Goal: Task Accomplishment & Management: Manage account settings

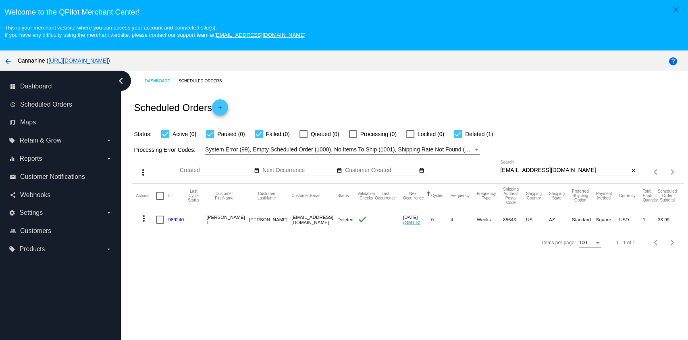
click at [521, 170] on input "[EMAIL_ADDRESS][DOMAIN_NAME]" at bounding box center [565, 170] width 129 height 6
paste input "CAN253987"
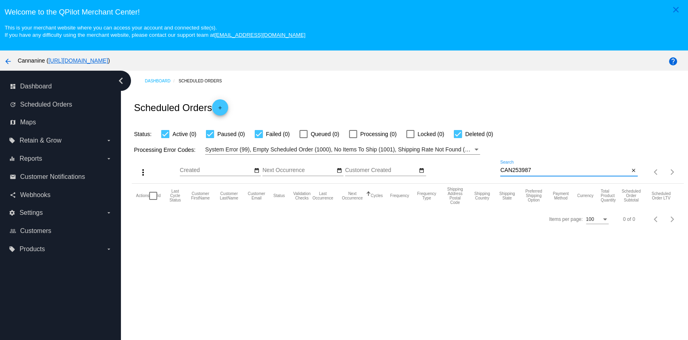
click at [584, 162] on div "CAN253987 Search" at bounding box center [565, 168] width 129 height 16
click at [584, 165] on div "CAN253987 Search" at bounding box center [565, 168] width 129 height 16
click at [584, 171] on input "CAN253987" at bounding box center [565, 170] width 129 height 6
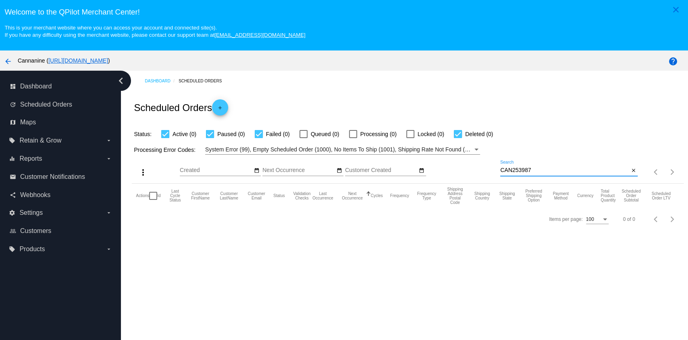
click at [584, 171] on input "CAN253987" at bounding box center [565, 170] width 129 height 6
paste input "[EMAIL_ADDRESS][DOMAIN_NAME]"
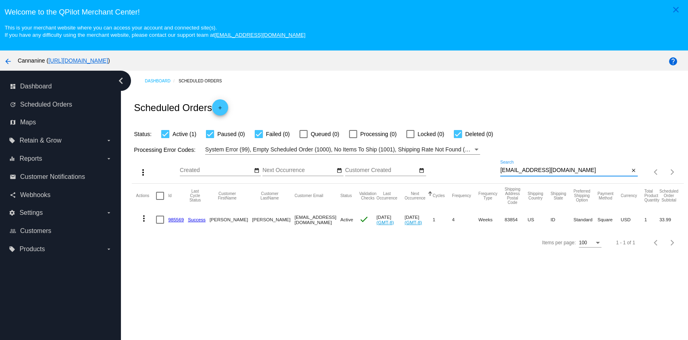
type input "[EMAIL_ADDRESS][DOMAIN_NAME]"
click at [144, 221] on mat-icon "more_vert" at bounding box center [144, 218] width 10 height 10
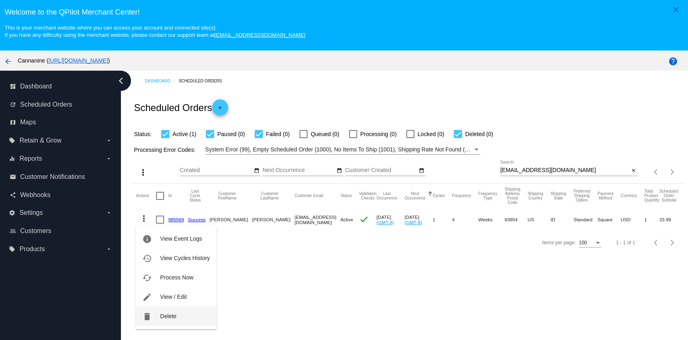
click at [171, 315] on span "Delete" at bounding box center [168, 316] width 16 height 6
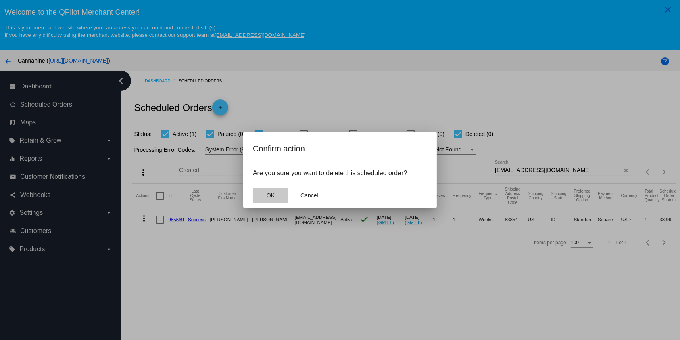
click at [278, 191] on button "OK" at bounding box center [270, 195] width 35 height 15
